Goal: Information Seeking & Learning: Learn about a topic

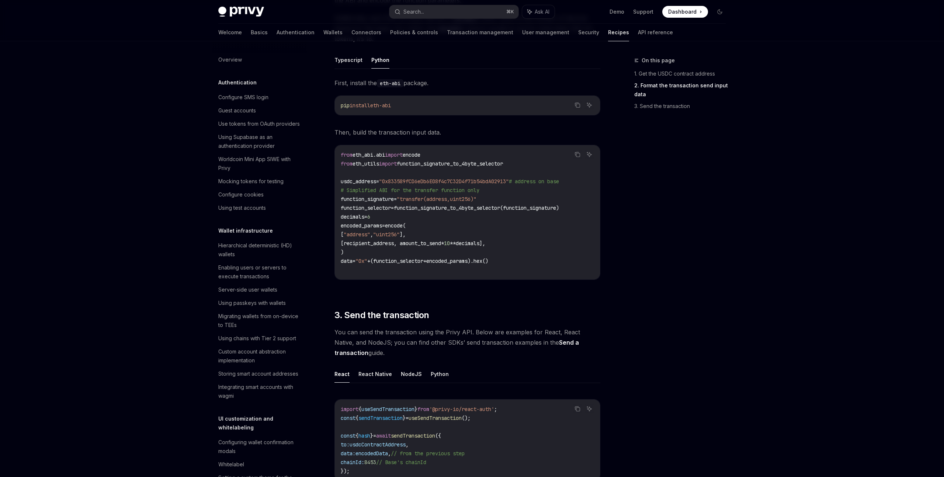
scroll to position [312, 0]
click at [202, 71] on div "Sending USDC (or other ERC-20s) OpenAI Open in ChatGPT OpenAI Open in ChatGPT S…" at bounding box center [398, 168] width 407 height 849
click at [227, 52] on div at bounding box center [259, 47] width 94 height 12
click at [222, 60] on div "Overview" at bounding box center [230, 59] width 24 height 9
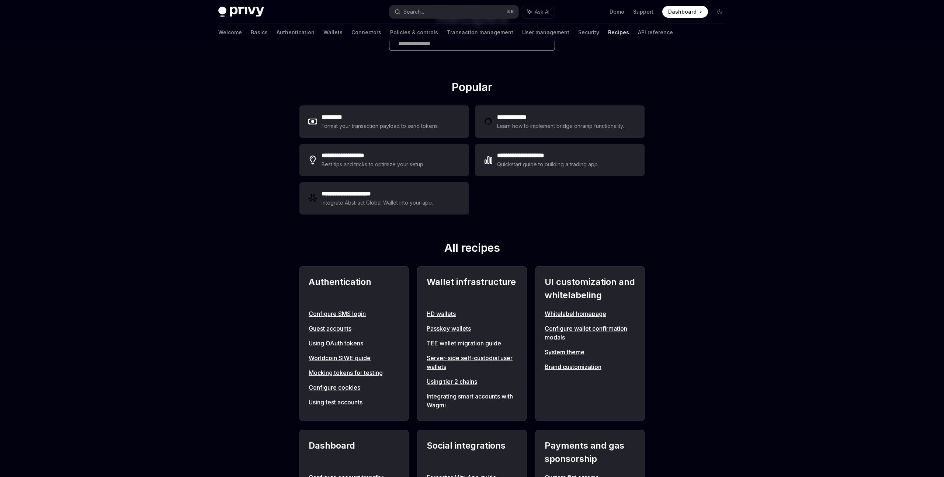
scroll to position [70, 0]
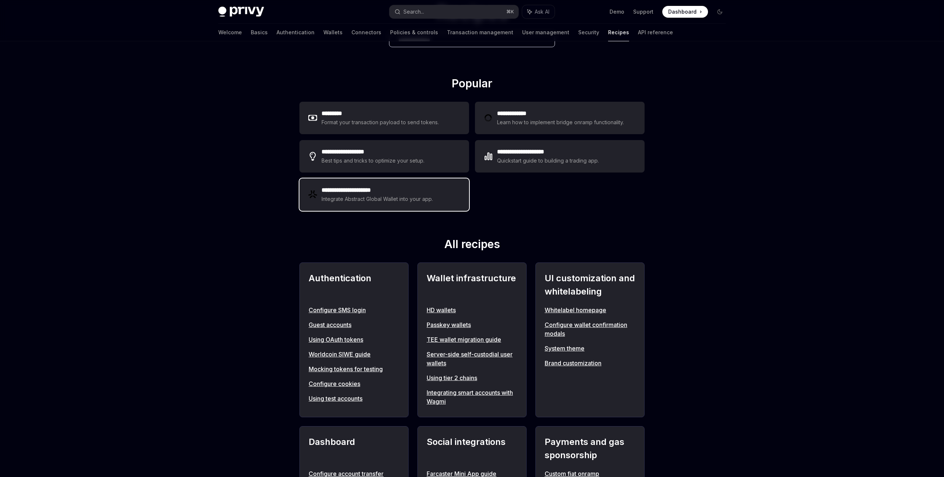
click at [327, 203] on div "Integrate Abstract Global Wallet into your app." at bounding box center [378, 199] width 112 height 9
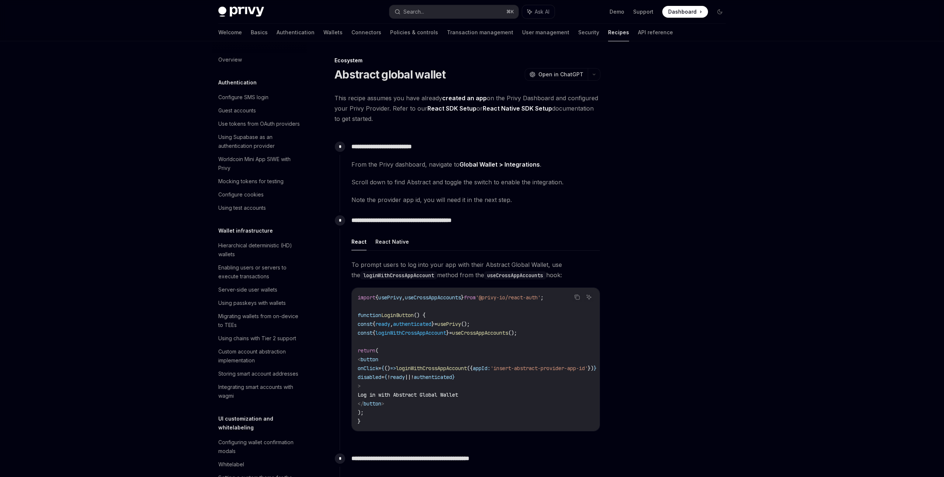
scroll to position [808, 0]
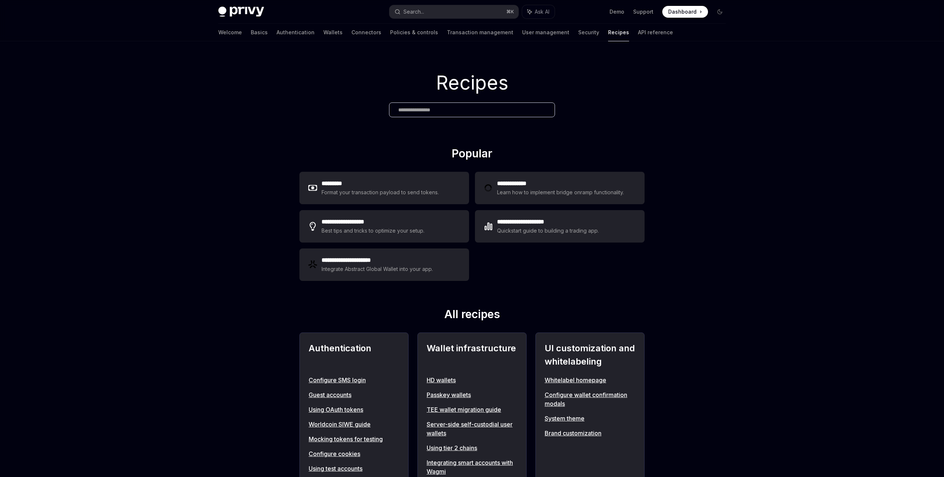
click at [236, 34] on div "Welcome Basics Authentication Wallets Connectors Policies & controls Transactio…" at bounding box center [445, 33] width 455 height 18
click at [251, 34] on link "Basics" at bounding box center [259, 33] width 17 height 18
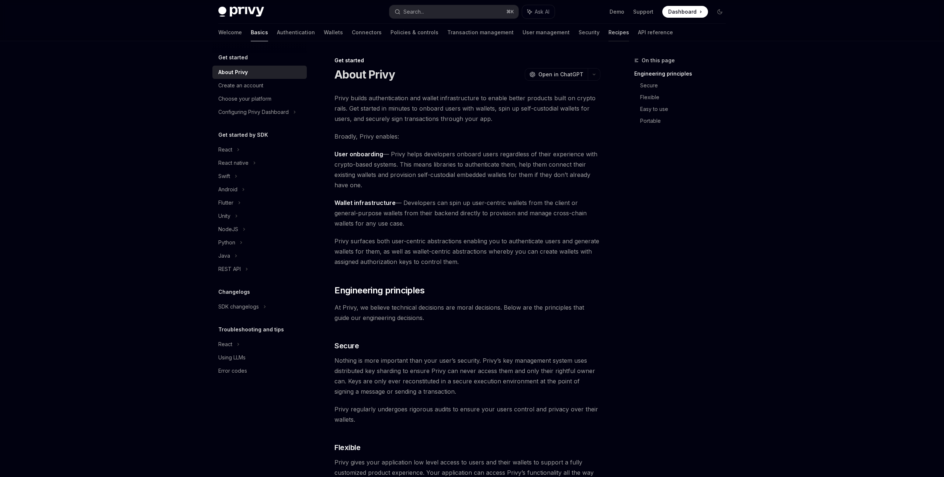
click at [609, 33] on link "Recipes" at bounding box center [619, 33] width 21 height 18
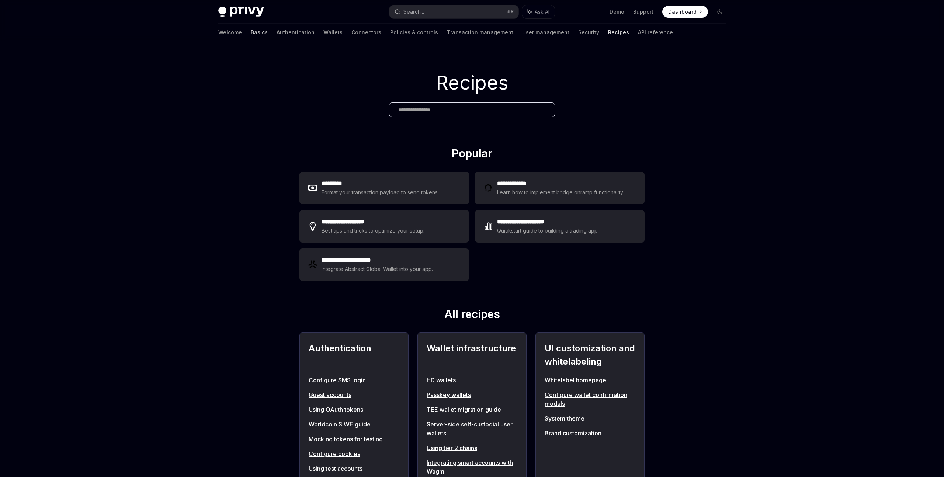
click at [251, 35] on link "Basics" at bounding box center [259, 33] width 17 height 18
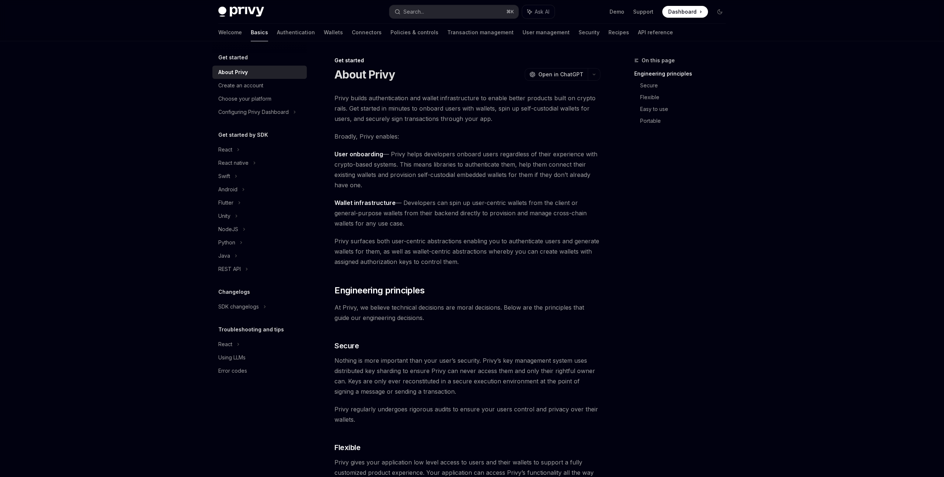
click at [138, 138] on div "Privy Docs home page Search... ⌘ K Ask AI Demo Support Dashboard Dashboard Sear…" at bounding box center [472, 482] width 944 height 965
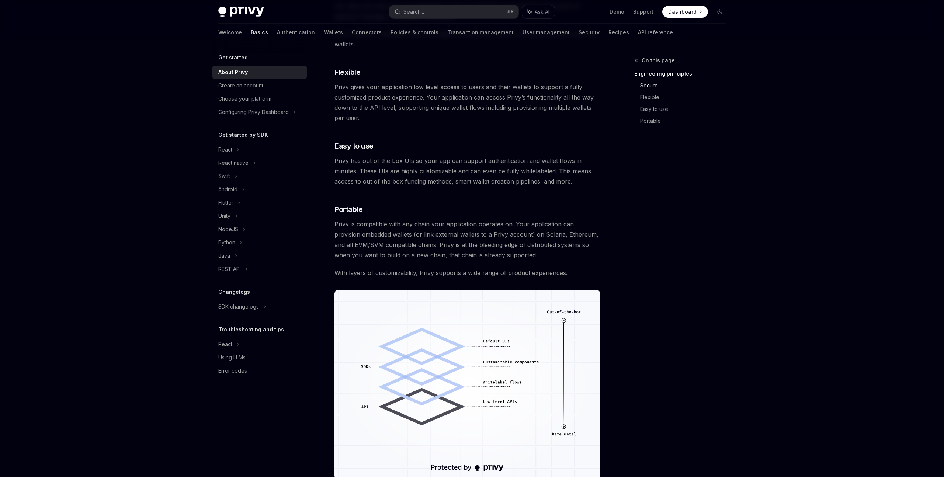
scroll to position [379, 0]
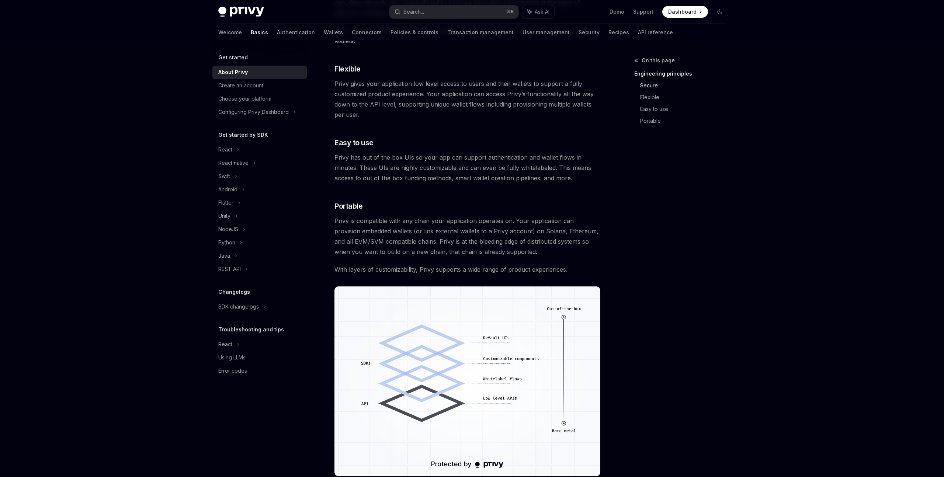
click at [174, 132] on div "Privy Docs home page Search... ⌘ K Ask AI Demo Support Dashboard Dashboard Sear…" at bounding box center [472, 103] width 944 height 965
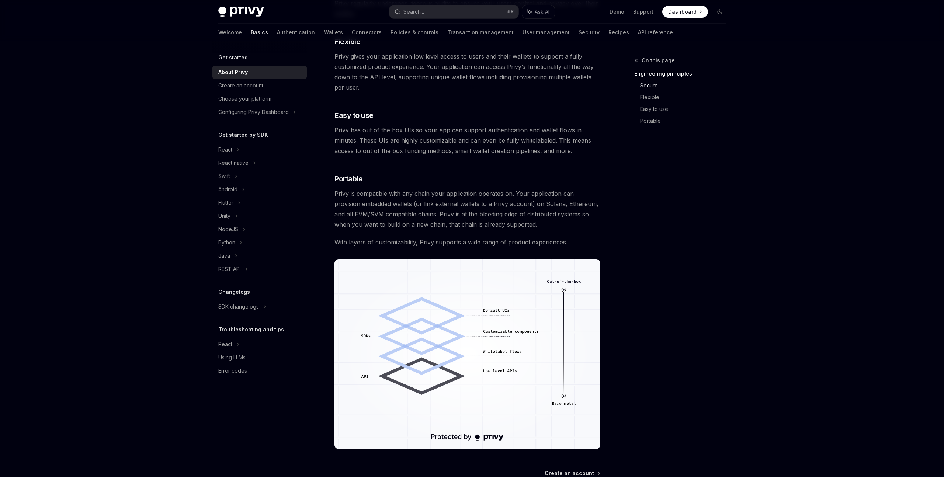
scroll to position [488, 0]
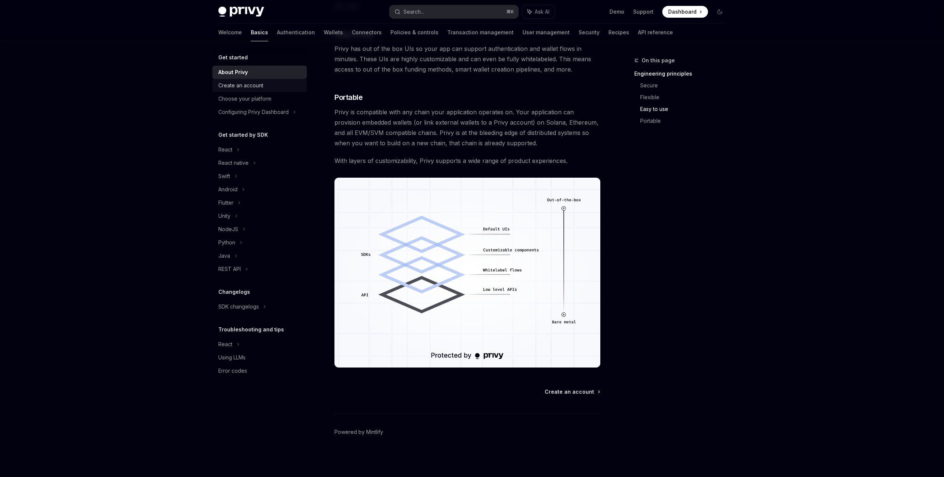
click at [219, 89] on div "Create an account" at bounding box center [240, 85] width 45 height 9
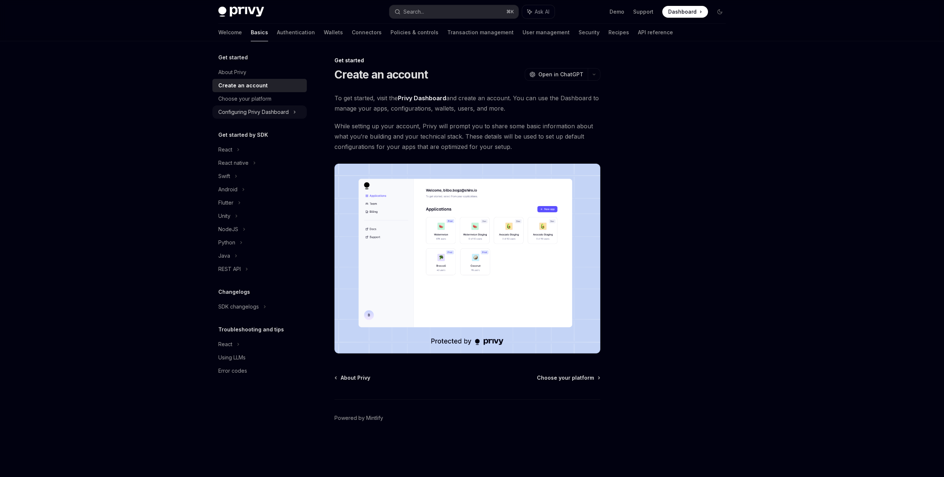
click at [259, 108] on div "Configuring Privy Dashboard" at bounding box center [253, 112] width 70 height 9
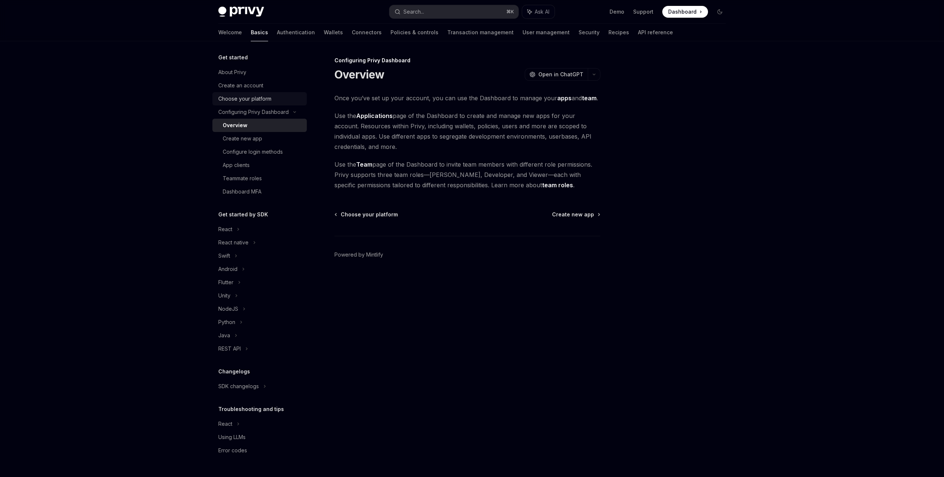
click at [230, 101] on div "Choose your platform" at bounding box center [244, 98] width 53 height 9
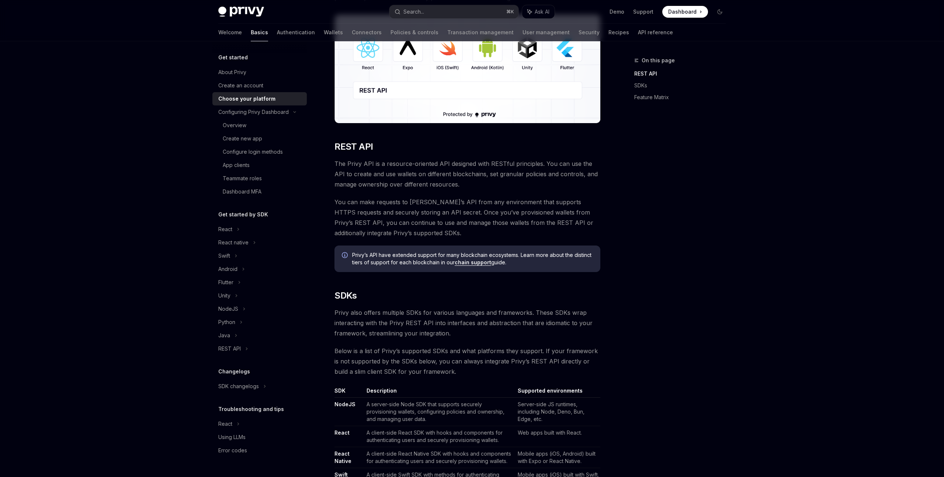
scroll to position [122, 0]
click at [277, 32] on link "Authentication" at bounding box center [296, 33] width 38 height 18
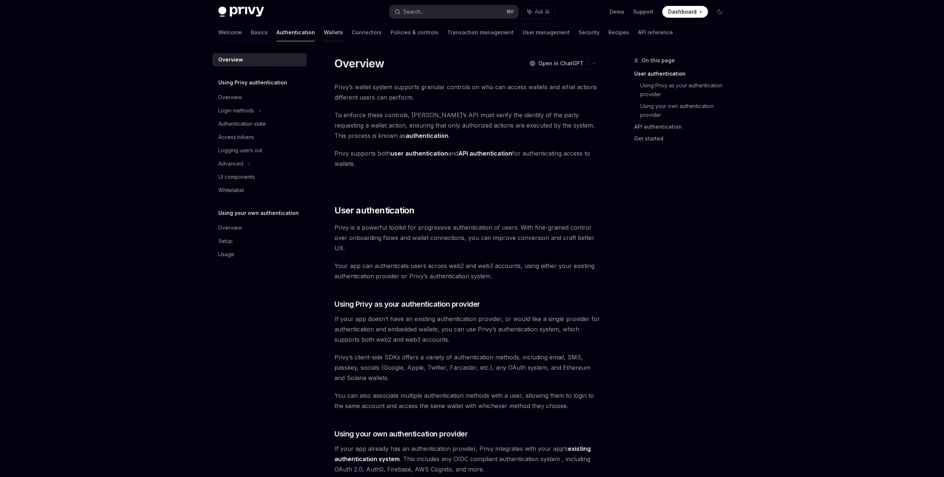
click at [324, 34] on link "Wallets" at bounding box center [333, 33] width 19 height 18
type textarea "*"
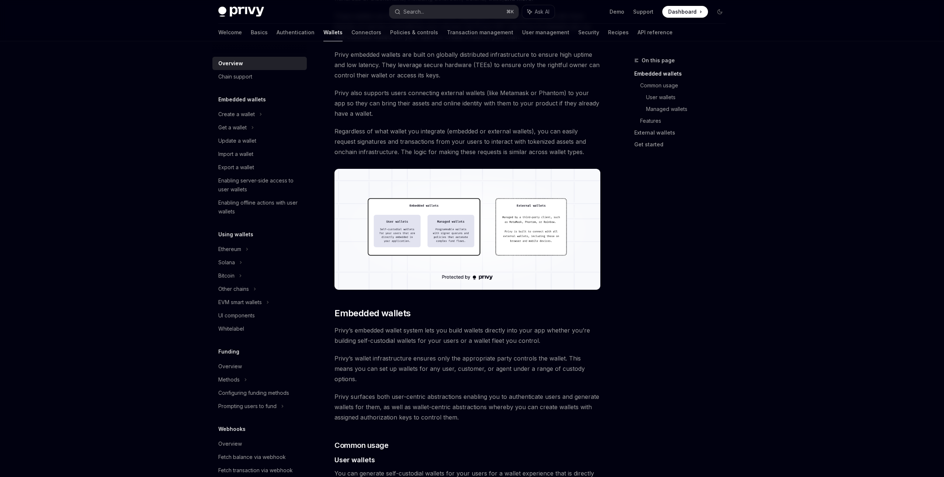
scroll to position [111, 0]
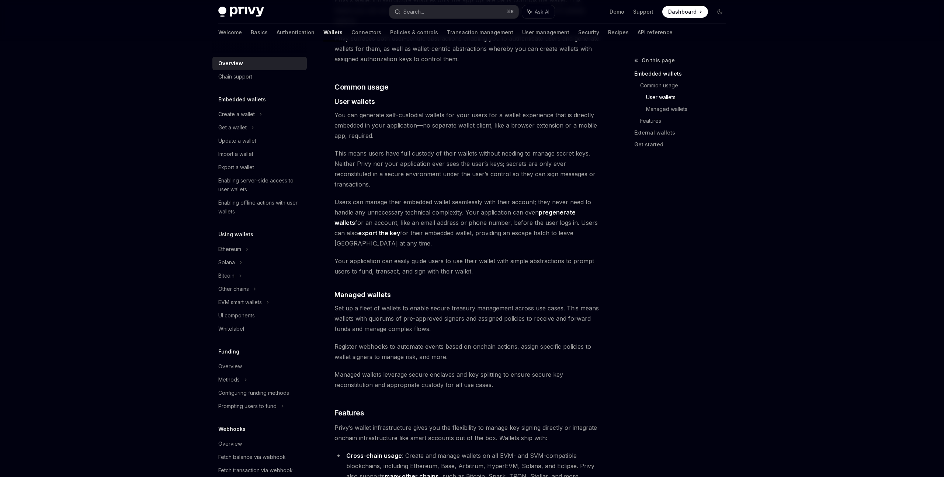
scroll to position [491, 0]
